Goal: Purchase product/service

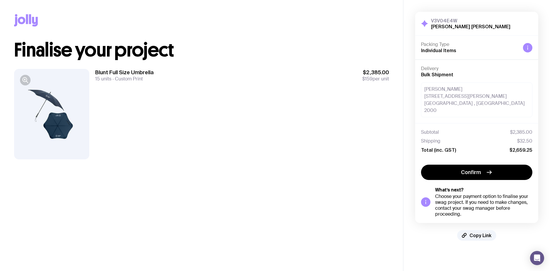
click at [51, 107] on div at bounding box center [51, 114] width 75 height 90
click at [26, 80] on icon "button" at bounding box center [25, 79] width 7 height 7
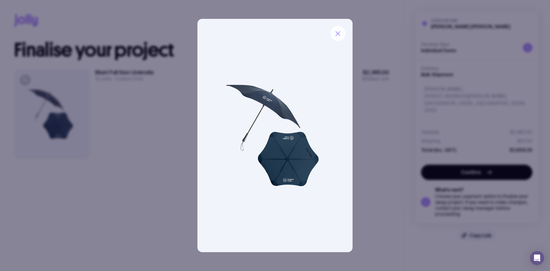
click at [335, 32] on icon "button" at bounding box center [338, 33] width 7 height 7
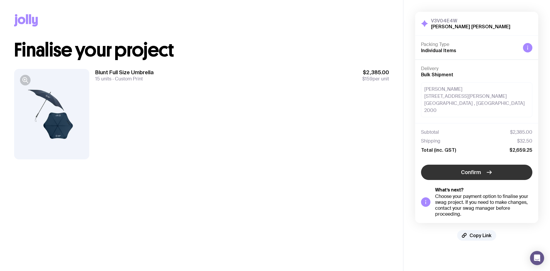
click at [499, 168] on button "Confirm" at bounding box center [476, 171] width 111 height 15
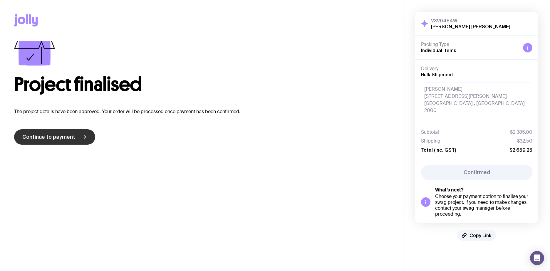
click at [57, 137] on span "Continue to payment" at bounding box center [48, 136] width 53 height 7
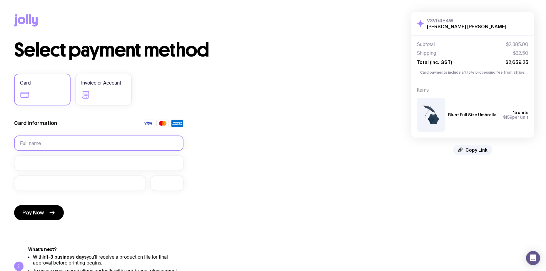
click at [69, 139] on input "text" at bounding box center [98, 142] width 169 height 15
type input "Emma Leppard"
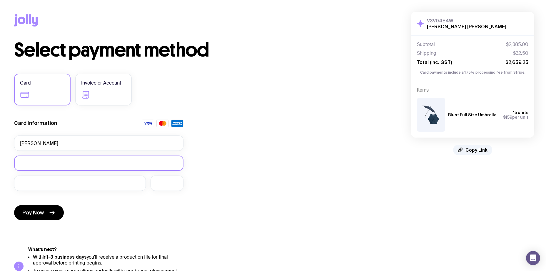
click at [64, 159] on div at bounding box center [98, 162] width 169 height 15
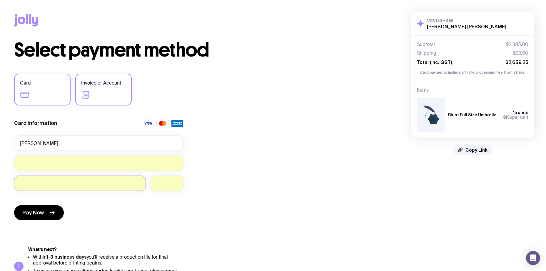
click at [100, 87] on label "Invoice or Account" at bounding box center [103, 90] width 56 height 32
click at [0, 0] on input "Invoice or Account" at bounding box center [0, 0] width 0 height 0
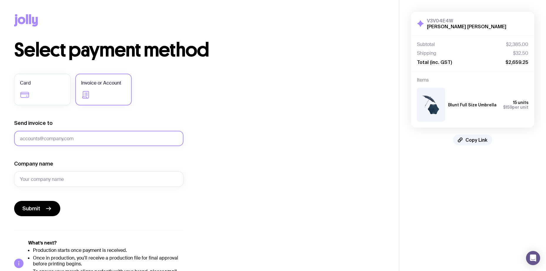
click at [69, 134] on input "Send invoice to" at bounding box center [98, 138] width 169 height 15
type input "[PERSON_NAME][EMAIL_ADDRESS][DOMAIN_NAME]"
click at [49, 179] on input "Company name" at bounding box center [98, 178] width 169 height 15
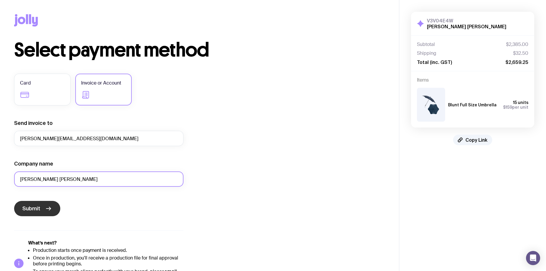
type input "Houlihan Lokey"
click at [44, 207] on button "Submit" at bounding box center [37, 208] width 46 height 15
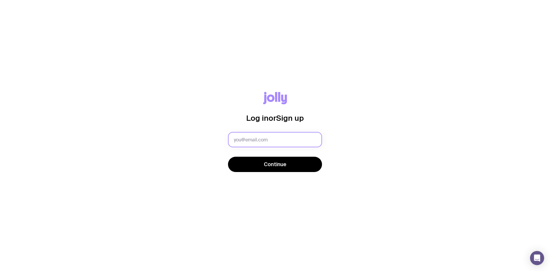
click at [273, 137] on input "text" at bounding box center [275, 139] width 94 height 15
type input "[PERSON_NAME][EMAIL_ADDRESS][DOMAIN_NAME]"
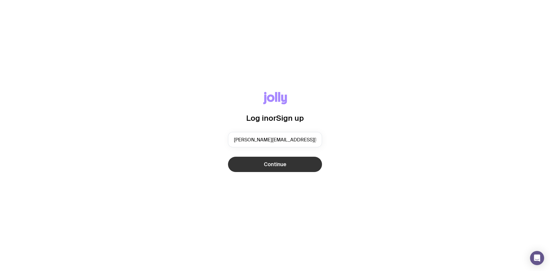
click at [285, 165] on span "Continue" at bounding box center [275, 164] width 23 height 7
